Goal: Check status: Check status

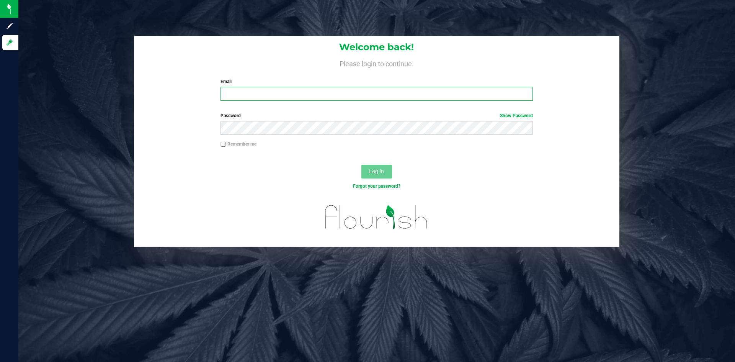
type input "a.bendzans@conncm.com"
click at [311, 170] on div "Log In" at bounding box center [376, 174] width 485 height 26
click at [372, 169] on span "Log In" at bounding box center [376, 171] width 15 height 6
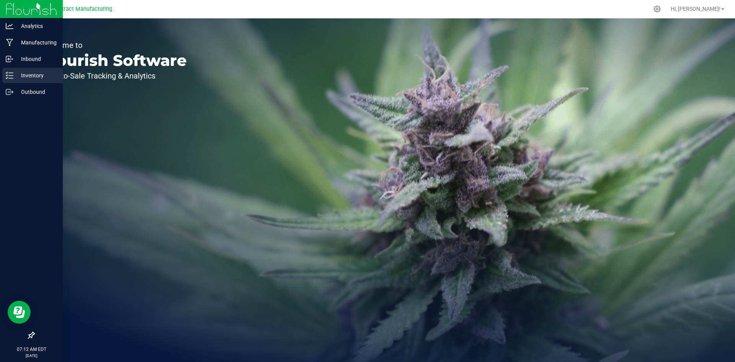
click at [29, 75] on p "Inventory" at bounding box center [36, 75] width 46 height 9
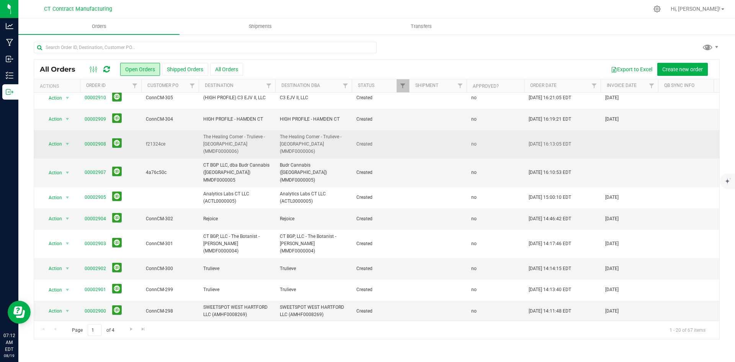
scroll to position [77, 0]
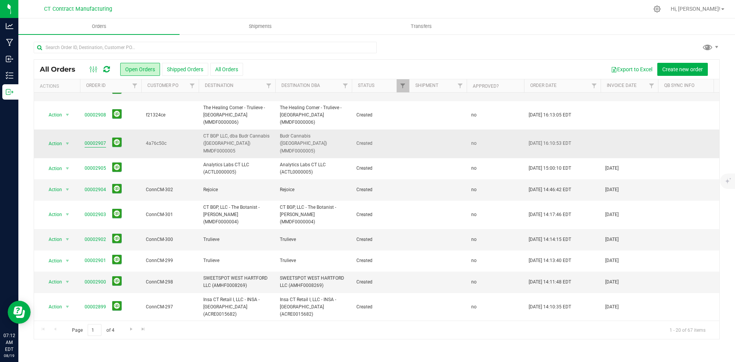
click at [96, 140] on link "00002907" at bounding box center [95, 143] width 21 height 7
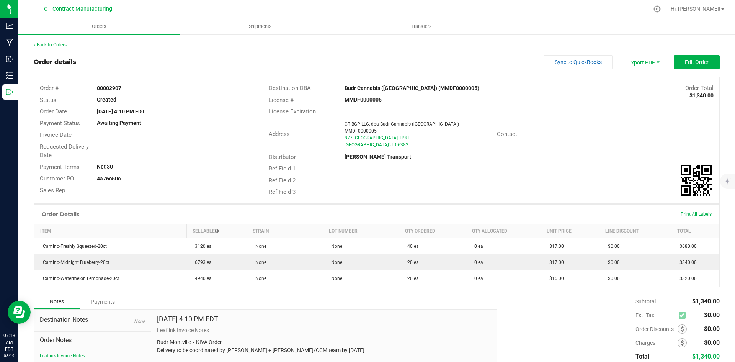
click at [52, 41] on div "Back to Orders Order details Sync to QuickBooks Export PDF Edit Order Order # 0…" at bounding box center [376, 227] width 717 height 386
click at [52, 42] on link "Back to Orders" at bounding box center [50, 44] width 33 height 5
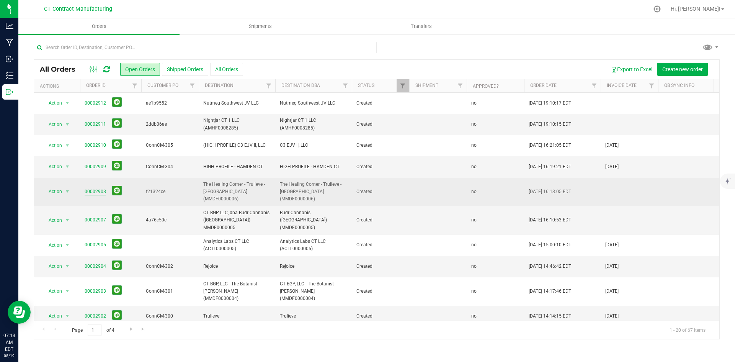
click at [94, 188] on link "00002908" at bounding box center [95, 191] width 21 height 7
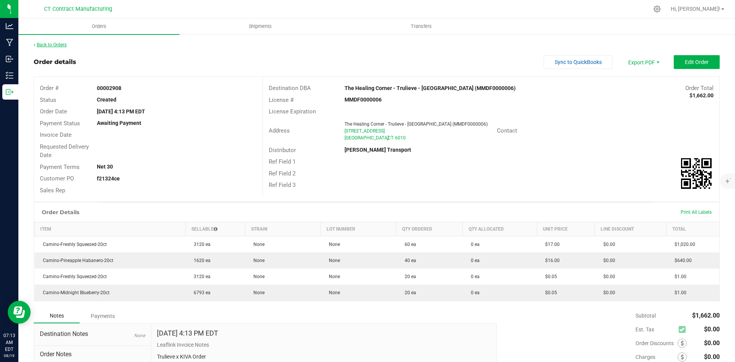
click at [63, 46] on link "Back to Orders" at bounding box center [50, 44] width 33 height 5
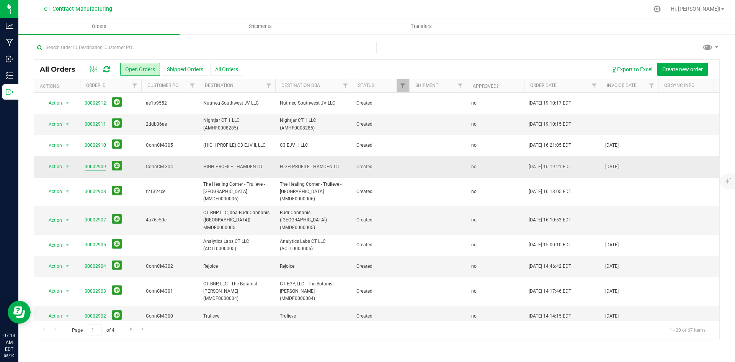
click at [95, 165] on link "00002909" at bounding box center [95, 166] width 21 height 7
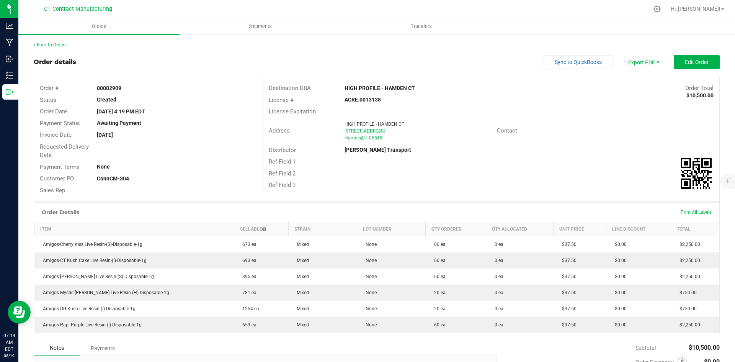
click at [59, 47] on link "Back to Orders" at bounding box center [50, 44] width 33 height 5
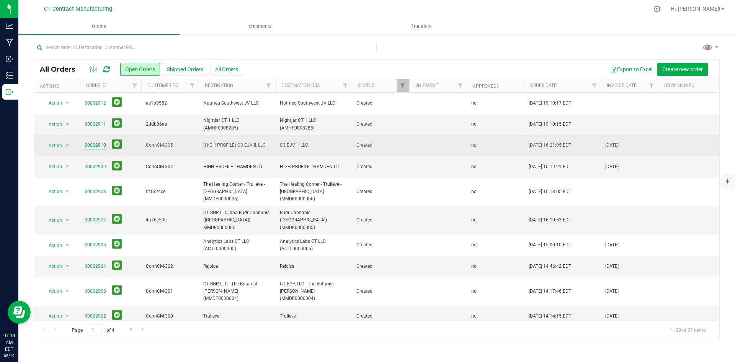
click at [96, 145] on link "00002910" at bounding box center [95, 145] width 21 height 7
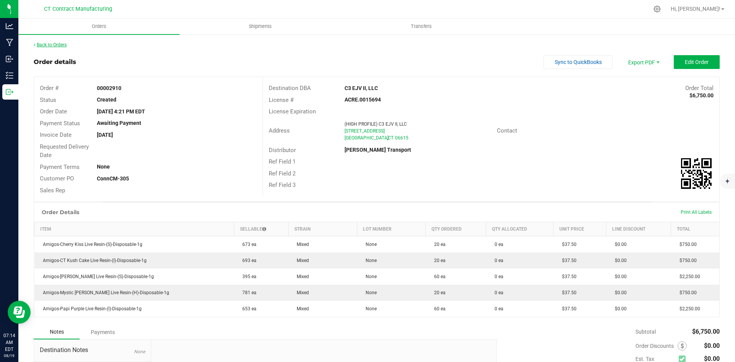
click at [63, 44] on link "Back to Orders" at bounding box center [50, 44] width 33 height 5
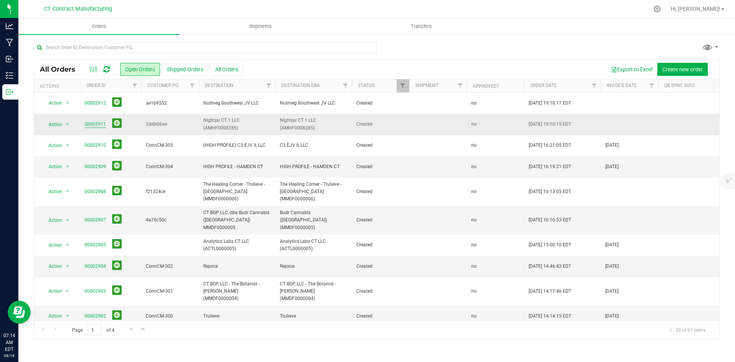
click at [101, 124] on link "00002911" at bounding box center [95, 124] width 21 height 7
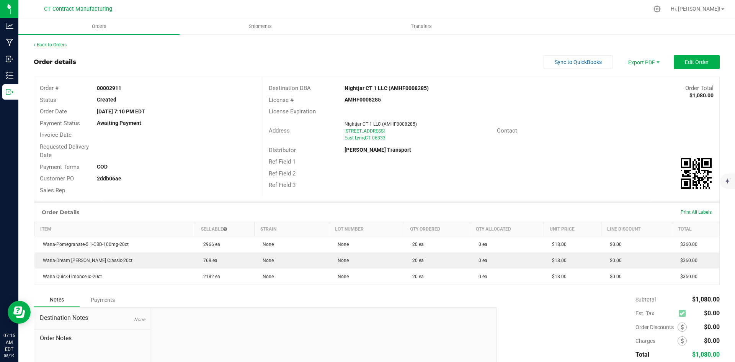
click at [58, 45] on link "Back to Orders" at bounding box center [50, 44] width 33 height 5
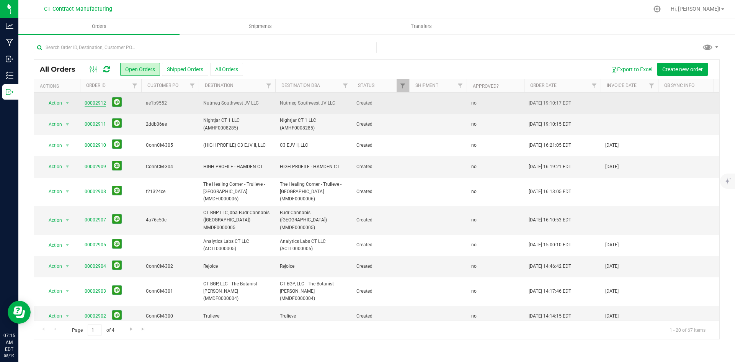
click at [96, 102] on link "00002912" at bounding box center [95, 103] width 21 height 7
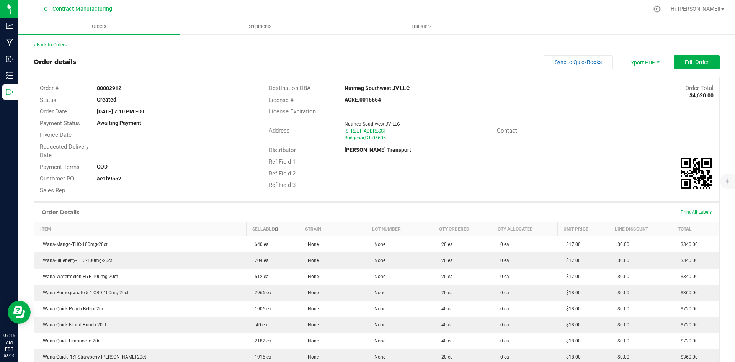
click at [50, 44] on link "Back to Orders" at bounding box center [50, 44] width 33 height 5
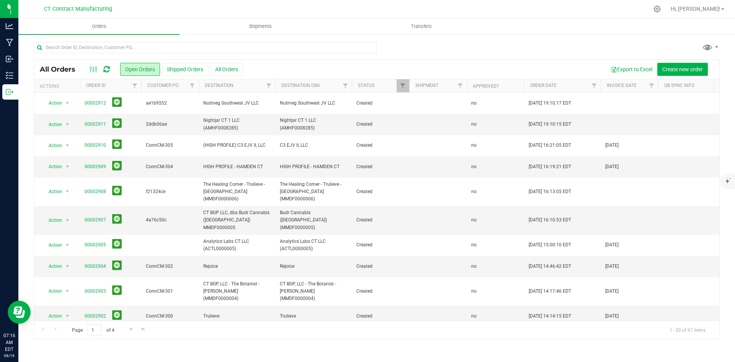
click at [106, 70] on icon at bounding box center [106, 69] width 7 height 8
